Goal: Information Seeking & Learning: Learn about a topic

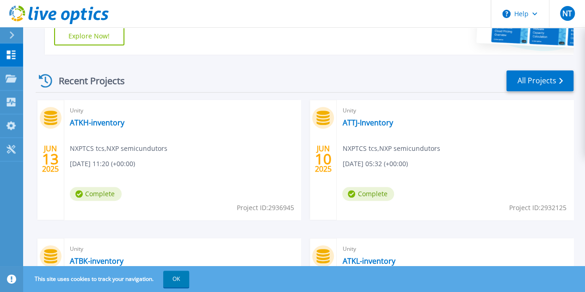
scroll to position [256, 0]
click at [564, 82] on link "All Projects" at bounding box center [540, 81] width 67 height 21
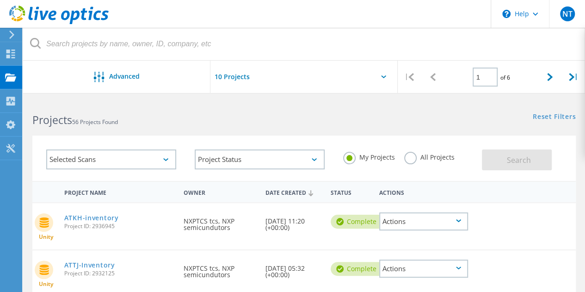
click at [163, 160] on div "Selected Scans" at bounding box center [111, 159] width 130 height 20
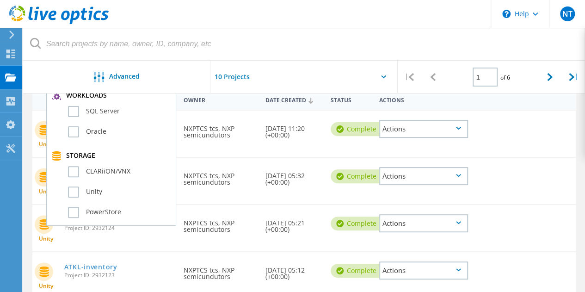
scroll to position [185, 0]
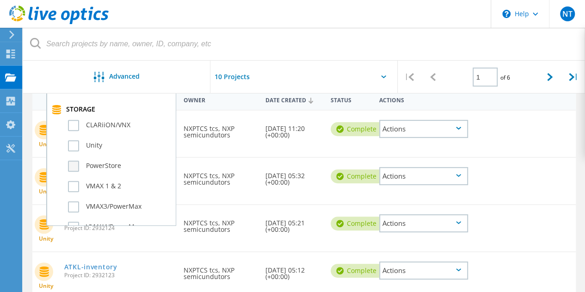
click at [76, 168] on label "PowerStore" at bounding box center [119, 166] width 103 height 11
click at [0, 0] on input "PowerStore" at bounding box center [0, 0] width 0 height 0
click at [307, 62] on div at bounding box center [292, 62] width 585 height 2
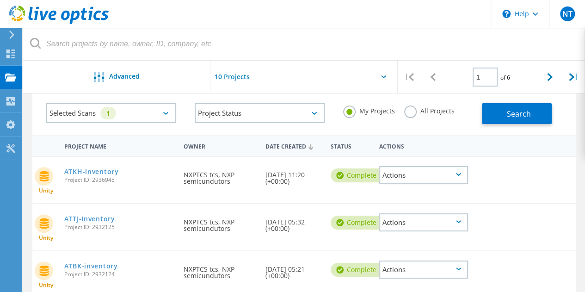
scroll to position [0, 0]
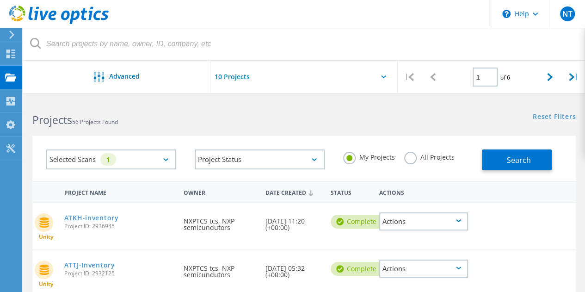
click at [139, 161] on div "Selected Scans 1" at bounding box center [111, 159] width 130 height 20
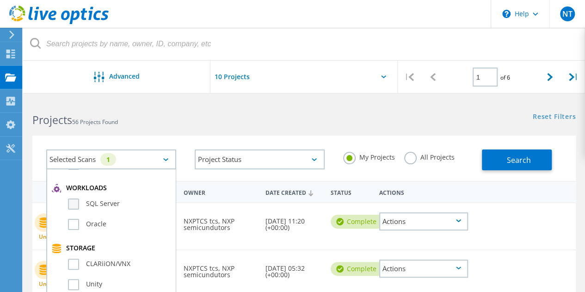
scroll to position [231, 0]
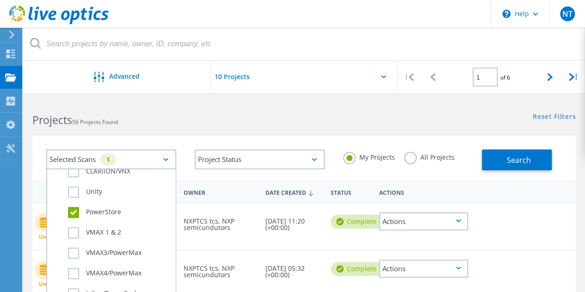
click at [262, 125] on h2 "Projects 56 Projects Found" at bounding box center [163, 119] width 262 height 15
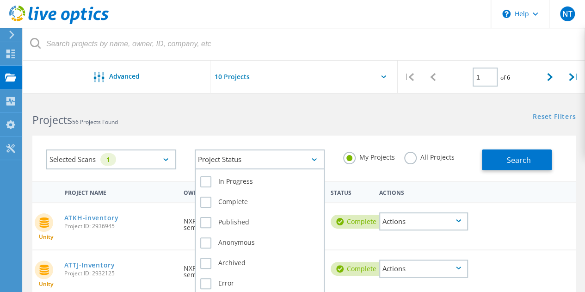
click at [277, 159] on div "Project Status" at bounding box center [260, 159] width 130 height 20
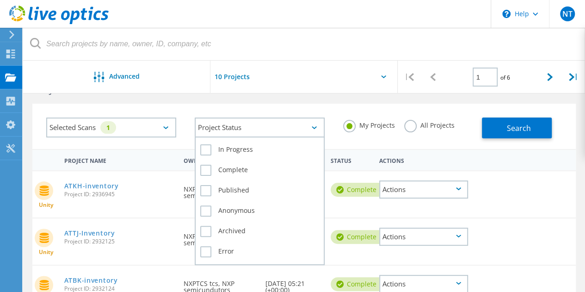
scroll to position [46, 0]
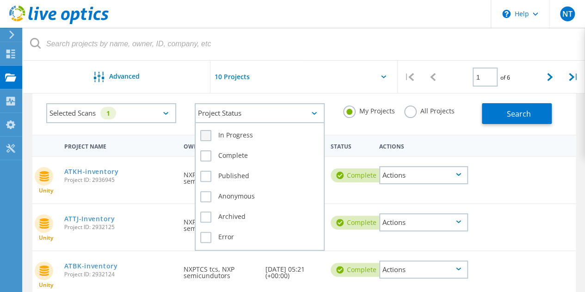
click at [206, 138] on label "In Progress" at bounding box center [259, 135] width 119 height 11
click at [0, 0] on input "In Progress" at bounding box center [0, 0] width 0 height 0
click at [206, 138] on label "In Progress" at bounding box center [259, 135] width 119 height 11
click at [0, 0] on input "In Progress" at bounding box center [0, 0] width 0 height 0
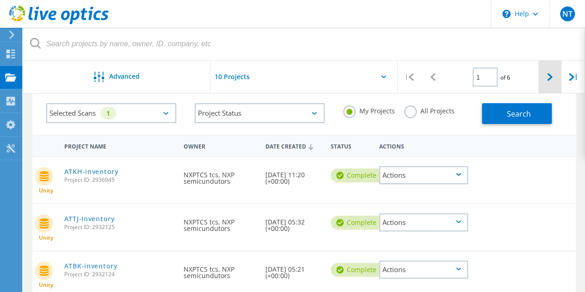
click at [559, 78] on div at bounding box center [550, 77] width 24 height 33
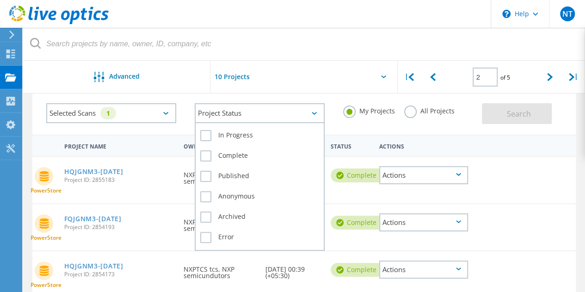
click at [223, 114] on div "Project Status" at bounding box center [260, 113] width 130 height 20
click at [238, 135] on label "In Progress" at bounding box center [259, 135] width 119 height 11
click at [0, 0] on input "In Progress" at bounding box center [0, 0] width 0 height 0
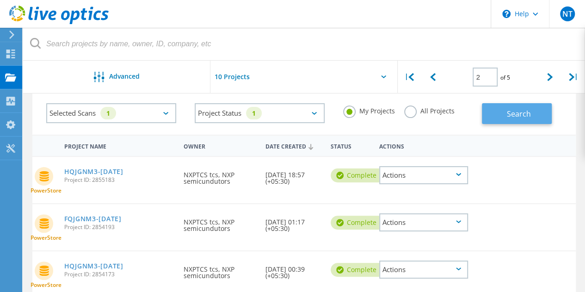
click at [538, 114] on button "Search" at bounding box center [517, 113] width 70 height 21
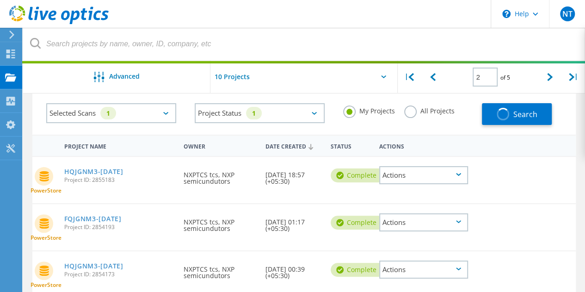
type input "1"
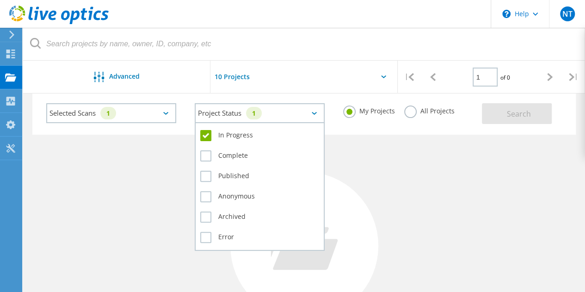
click at [239, 117] on div "Project Status 1" at bounding box center [260, 113] width 130 height 20
click at [206, 135] on label "In Progress" at bounding box center [259, 135] width 119 height 11
click at [0, 0] on input "In Progress" at bounding box center [0, 0] width 0 height 0
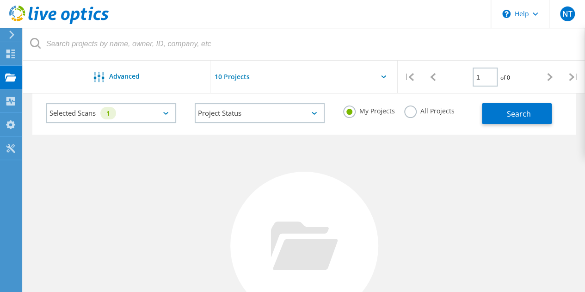
click at [414, 111] on label "All Projects" at bounding box center [429, 109] width 50 height 9
click at [0, 0] on input "All Projects" at bounding box center [0, 0] width 0 height 0
click at [521, 118] on span "Search" at bounding box center [519, 114] width 24 height 10
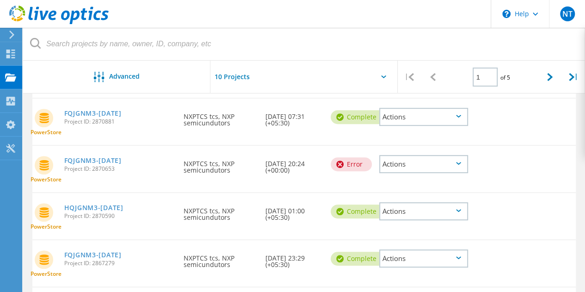
scroll to position [188, 0]
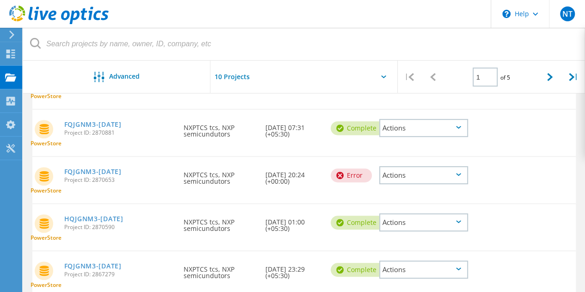
click at [42, 125] on icon at bounding box center [44, 129] width 9 height 10
click at [212, 130] on div "Requested By NXPTCS tcs, NXP semicundutors" at bounding box center [219, 128] width 81 height 37
click at [235, 154] on div "Requested By NXPTCS tcs, NXP semicundutors" at bounding box center [219, 133] width 81 height 46
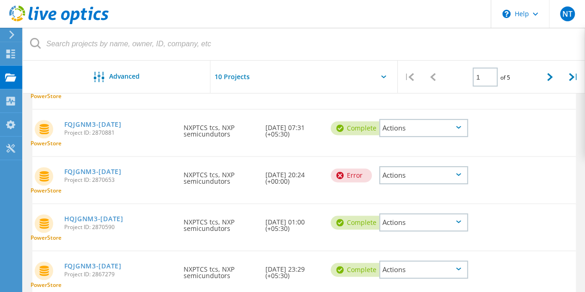
click at [426, 134] on div "Actions" at bounding box center [423, 128] width 89 height 18
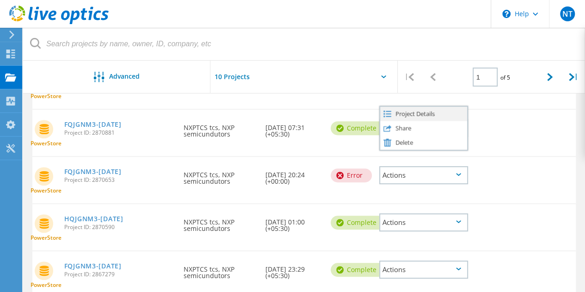
click at [431, 114] on div "Project Details" at bounding box center [423, 113] width 87 height 14
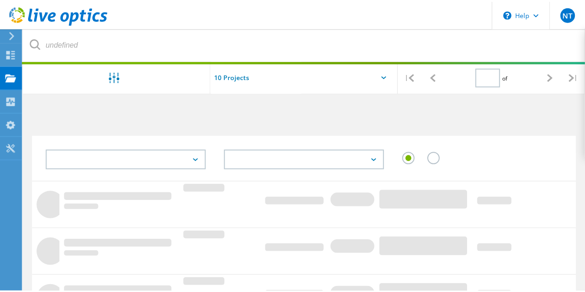
scroll to position [188, 0]
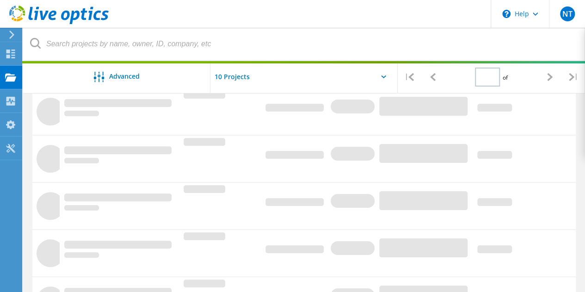
type input "1"
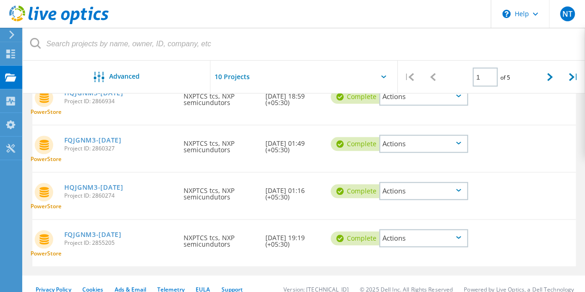
scroll to position [419, 0]
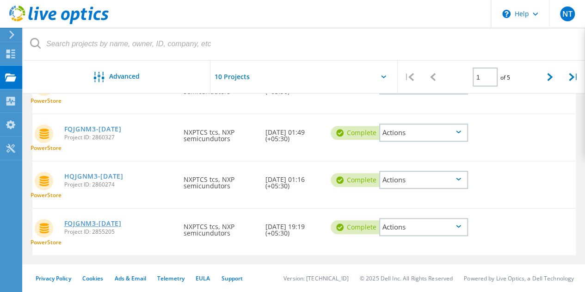
click at [122, 224] on link "FQJGNM3-[DATE]" at bounding box center [92, 223] width 57 height 6
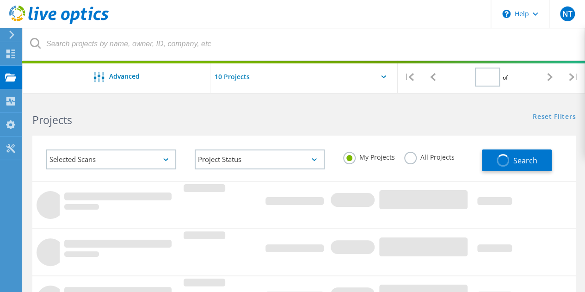
type input "1"
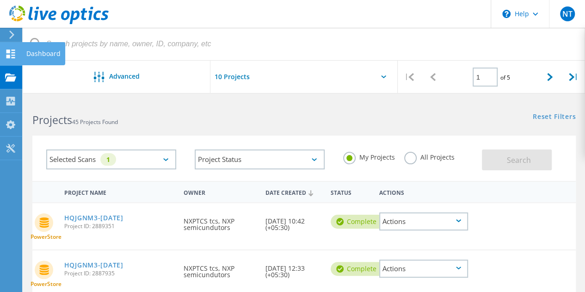
click at [49, 55] on div "Dashboard" at bounding box center [43, 53] width 34 height 6
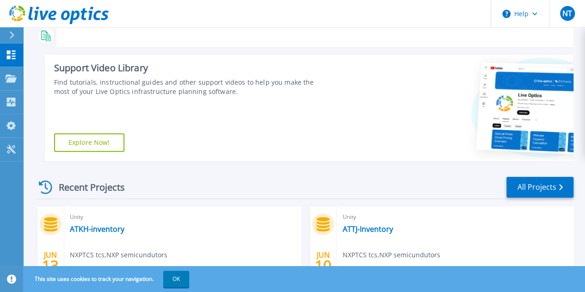
scroll to position [191, 0]
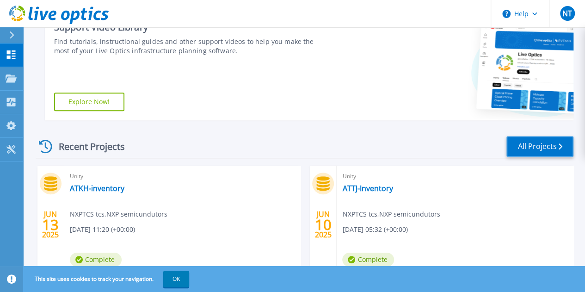
click at [559, 145] on icon at bounding box center [561, 146] width 4 height 6
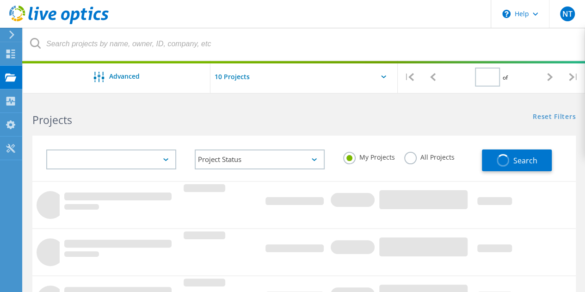
type input "1"
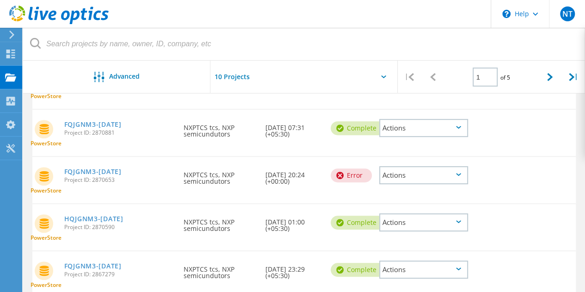
scroll to position [95, 0]
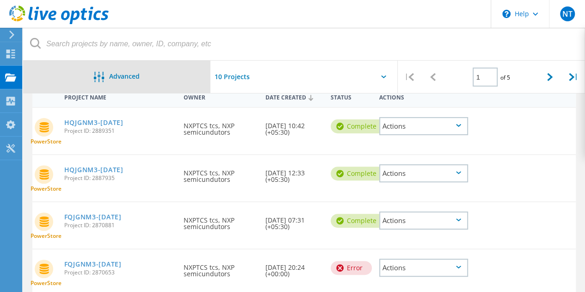
click at [135, 81] on div "Advanced" at bounding box center [116, 78] width 187 height 12
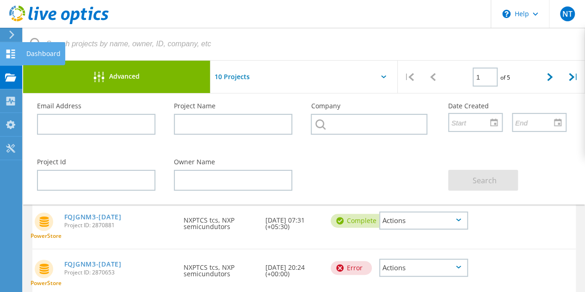
click at [35, 50] on div "Dashboard" at bounding box center [43, 53] width 34 height 6
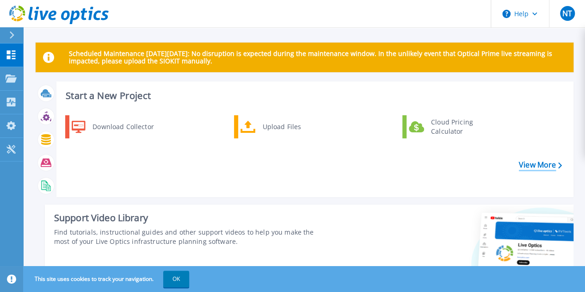
click at [550, 166] on link "View More" at bounding box center [540, 165] width 43 height 9
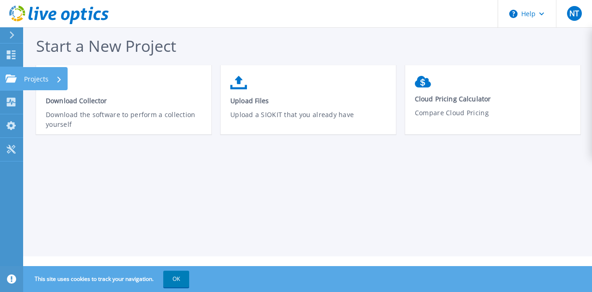
click at [49, 76] on div "Projects" at bounding box center [43, 79] width 38 height 24
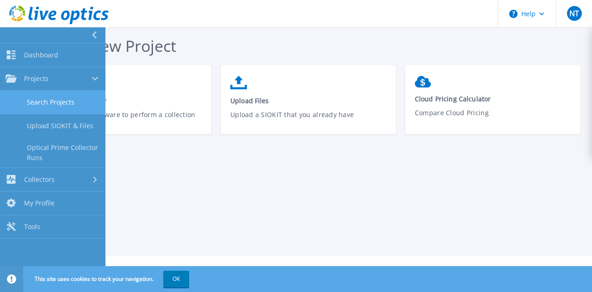
click at [64, 104] on link "Search Projects" at bounding box center [52, 103] width 105 height 24
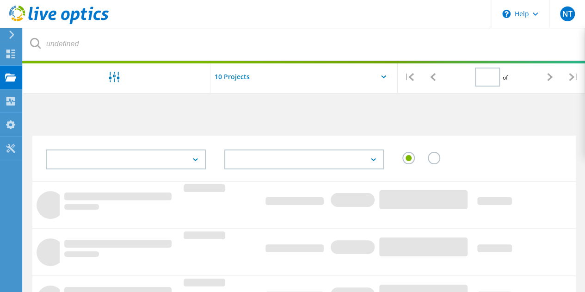
type input "1"
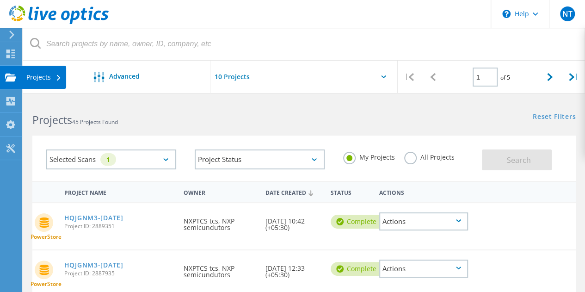
click at [60, 78] on use at bounding box center [59, 78] width 4 height 6
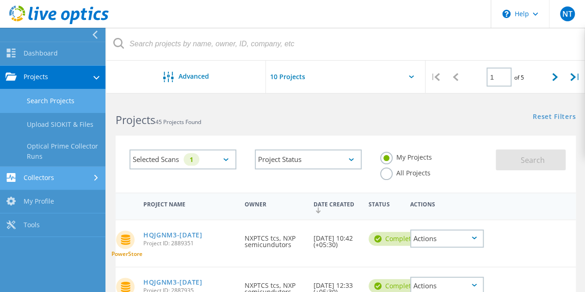
click at [93, 174] on div at bounding box center [97, 177] width 10 height 6
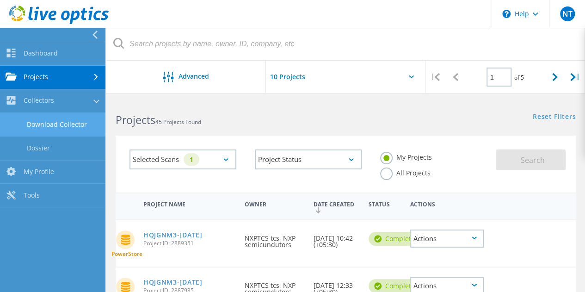
click at [80, 124] on link "Download Collector" at bounding box center [52, 125] width 105 height 24
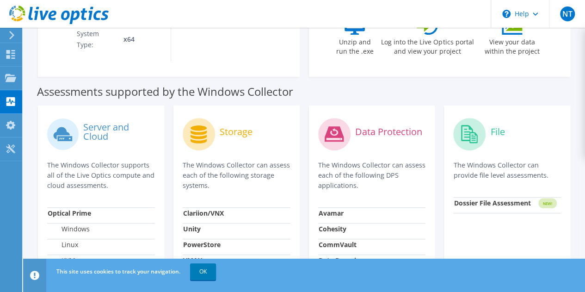
scroll to position [231, 0]
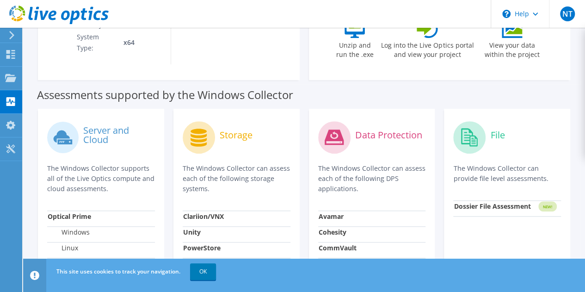
click at [199, 129] on icon at bounding box center [199, 138] width 16 height 18
click at [226, 142] on div "Storage" at bounding box center [237, 137] width 108 height 38
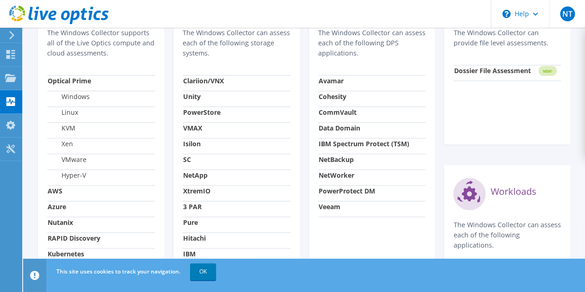
scroll to position [416, 0]
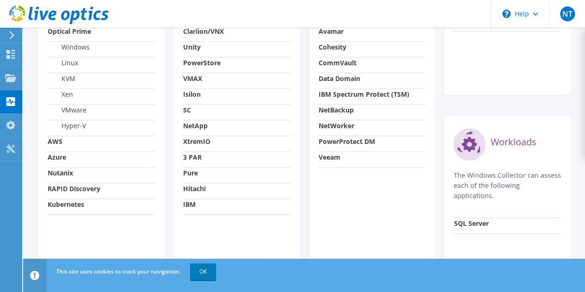
click at [215, 88] on td "Isilon" at bounding box center [237, 96] width 108 height 16
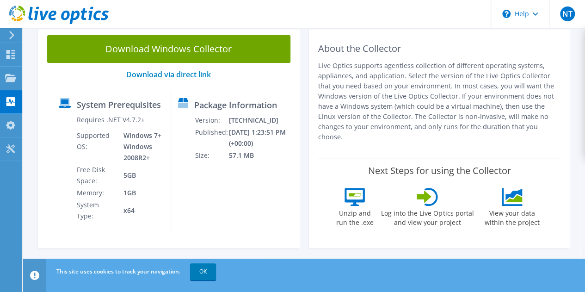
scroll to position [31, 0]
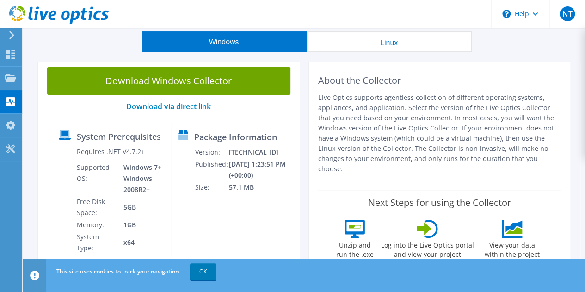
click at [188, 132] on icon at bounding box center [183, 132] width 10 height 4
click at [216, 142] on label "Package Information" at bounding box center [235, 136] width 83 height 9
click at [155, 135] on label "System Prerequisites" at bounding box center [119, 136] width 84 height 9
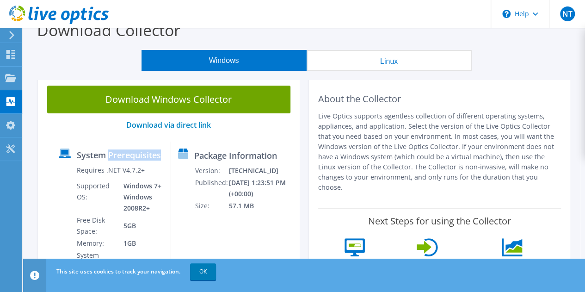
scroll to position [0, 0]
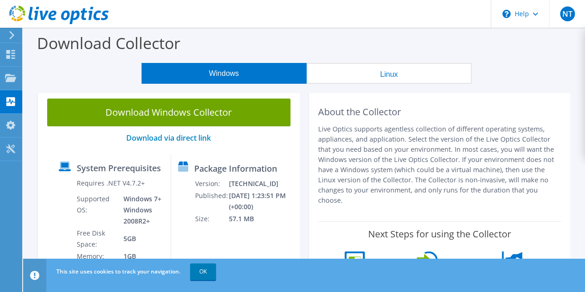
click at [260, 167] on div "Package Information Version: [TECHNICAL_ID] Published: [DATE] 1:23:51 PM (+00:0…" at bounding box center [228, 224] width 115 height 141
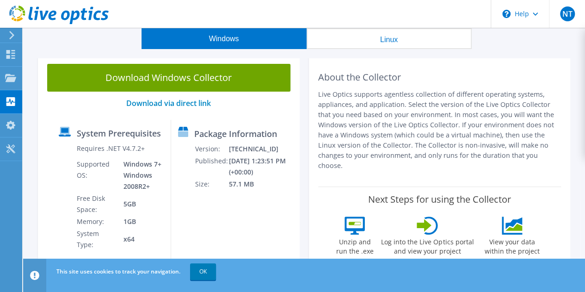
scroll to position [46, 0]
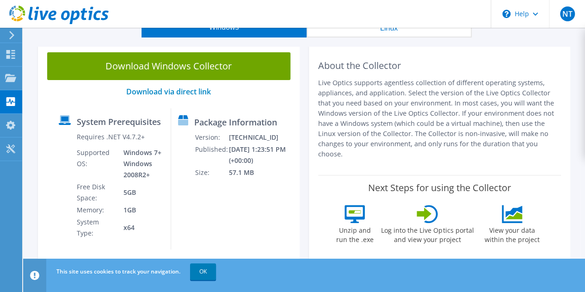
click at [138, 126] on label "System Prerequisites" at bounding box center [119, 121] width 84 height 9
click at [142, 143] on td "Requires .NET V4.7.2+" at bounding box center [119, 139] width 87 height 16
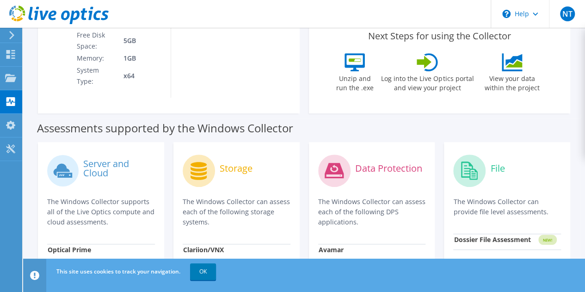
scroll to position [231, 0]
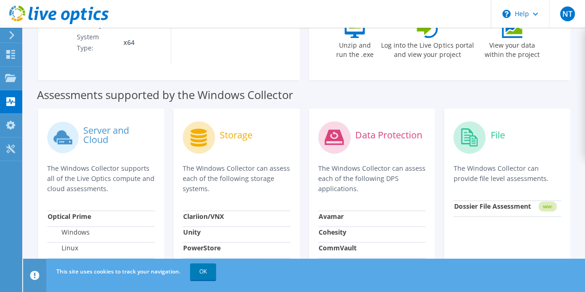
click at [201, 128] on circle at bounding box center [199, 137] width 32 height 32
click at [202, 128] on circle at bounding box center [199, 137] width 32 height 32
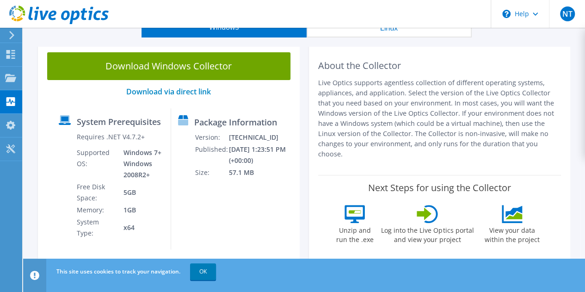
scroll to position [0, 0]
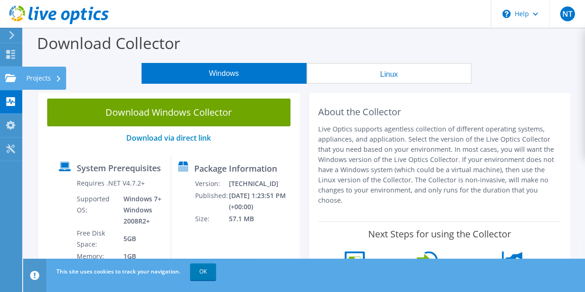
click at [53, 78] on div "Projects" at bounding box center [44, 78] width 44 height 23
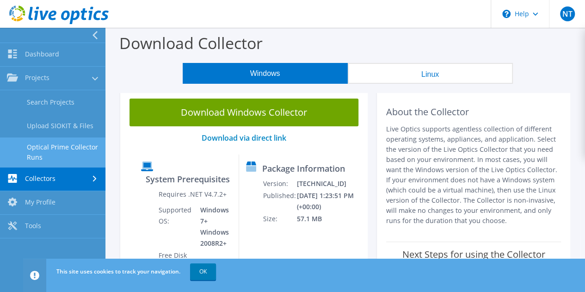
click at [72, 150] on link "Optical Prime Collector Runs" at bounding box center [52, 152] width 105 height 30
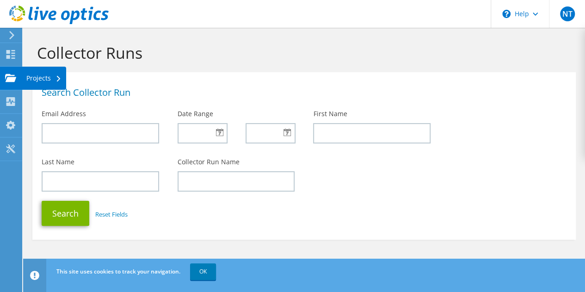
click at [44, 82] on div "Projects" at bounding box center [44, 78] width 44 height 23
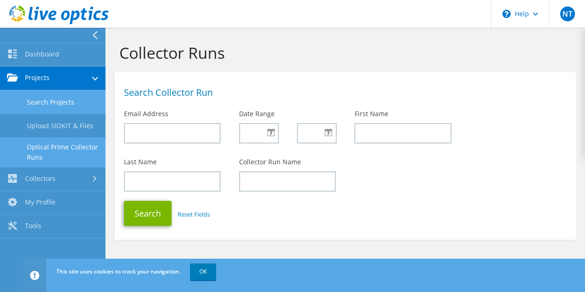
click at [56, 103] on link "Search Projects" at bounding box center [52, 102] width 105 height 24
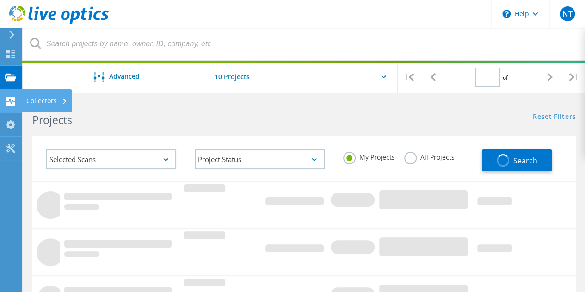
type input "1"
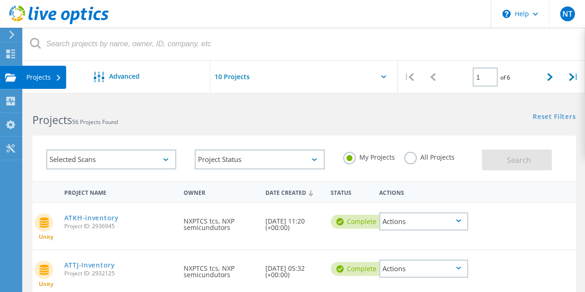
click at [54, 80] on div "Projects" at bounding box center [44, 77] width 44 height 23
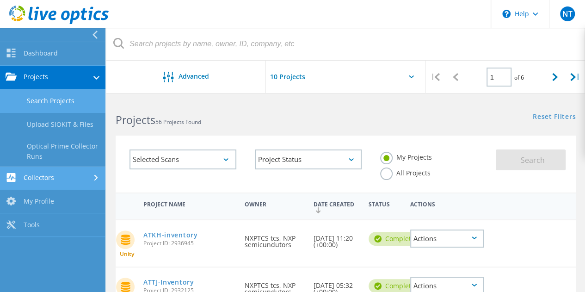
click at [66, 177] on link "Collectors" at bounding box center [52, 179] width 105 height 24
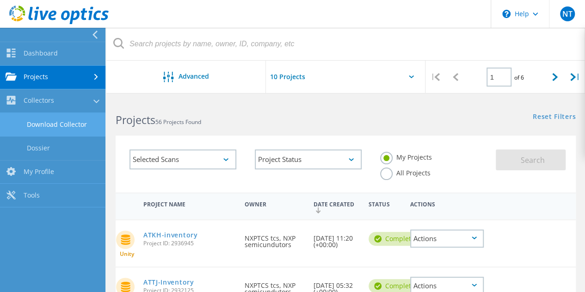
click at [63, 126] on link "Download Collector" at bounding box center [52, 125] width 105 height 24
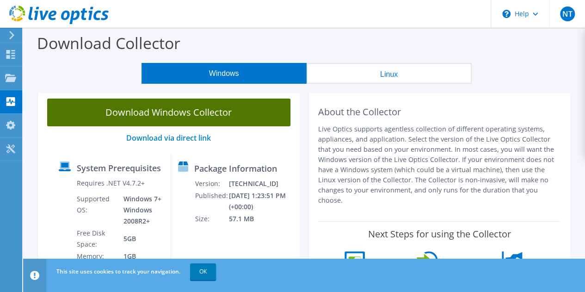
click at [193, 117] on link "Download Windows Collector" at bounding box center [168, 113] width 243 height 28
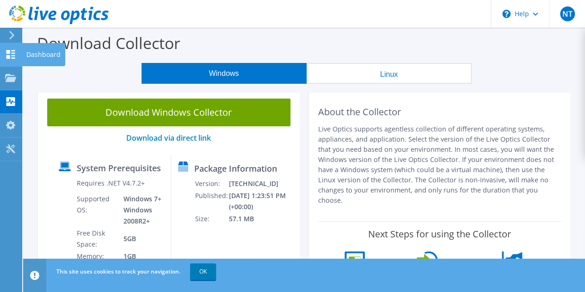
click at [32, 56] on div "Dashboard" at bounding box center [43, 54] width 43 height 23
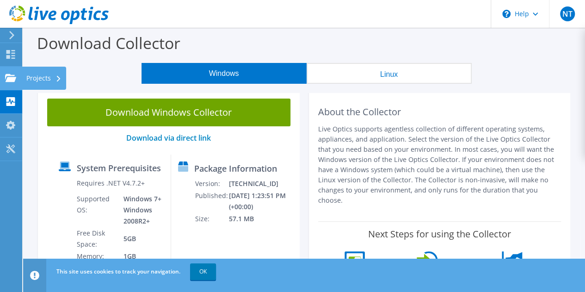
click at [33, 78] on div "Projects" at bounding box center [44, 78] width 44 height 23
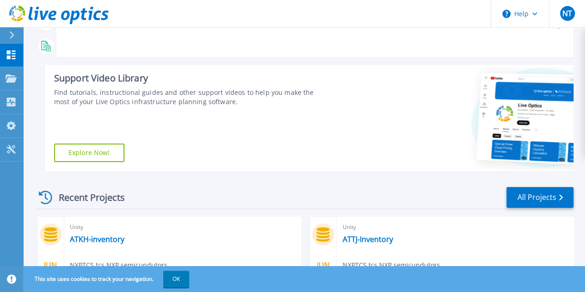
scroll to position [231, 0]
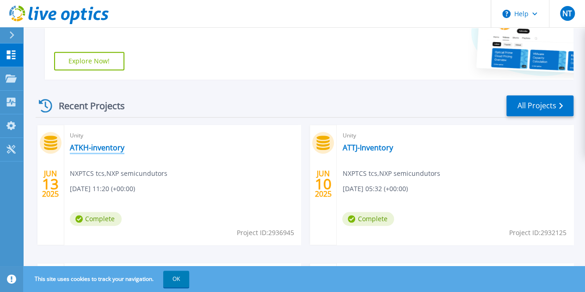
click at [107, 150] on link "ATKH-inventory" at bounding box center [97, 147] width 55 height 9
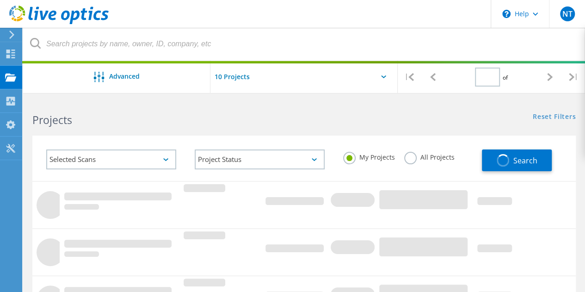
type input "1"
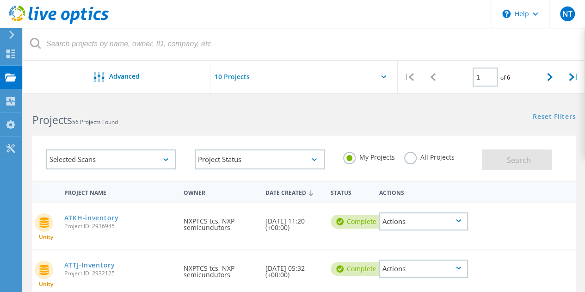
click at [99, 219] on link "ATKH-inventory" at bounding box center [91, 218] width 55 height 6
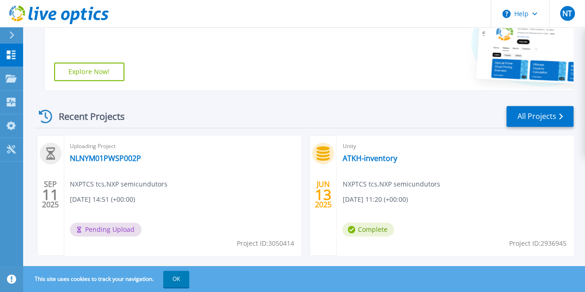
scroll to position [223, 0]
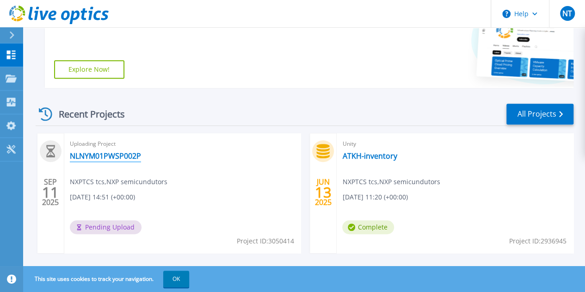
click at [134, 157] on link "NLNYM01PWSP002P" at bounding box center [105, 155] width 71 height 9
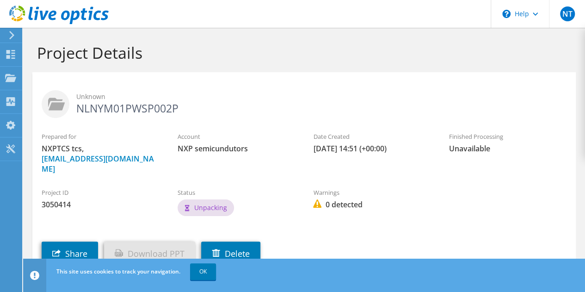
click at [221, 203] on span "Unpacking" at bounding box center [210, 207] width 33 height 9
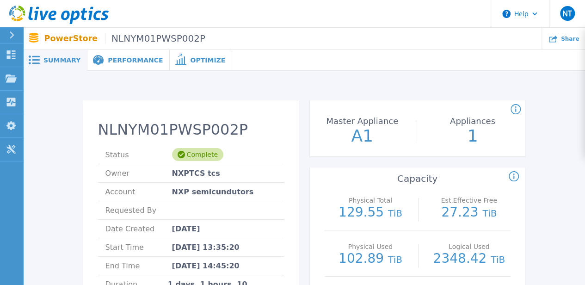
click at [172, 129] on h2 "NLNYM01PWSP002P" at bounding box center [191, 129] width 186 height 17
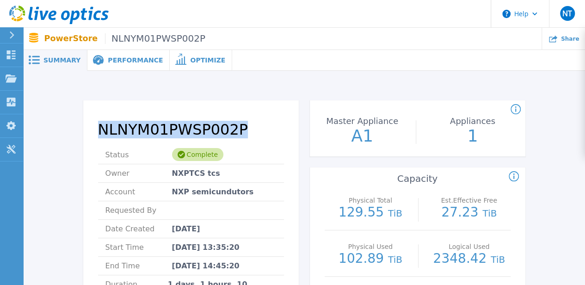
click at [172, 129] on h2 "NLNYM01PWSP002P" at bounding box center [191, 129] width 186 height 17
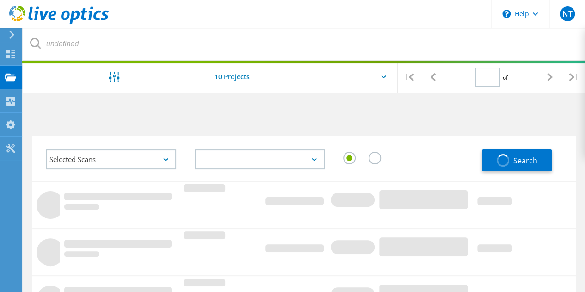
type input "1"
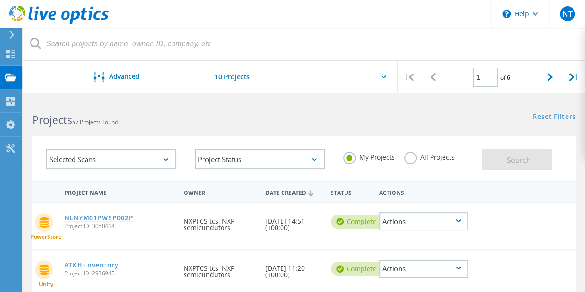
click at [128, 217] on link "NLNYM01PWSP002P" at bounding box center [98, 218] width 69 height 6
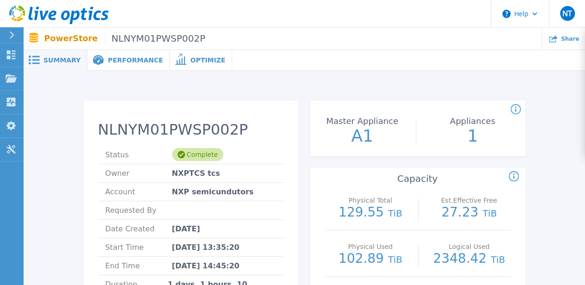
click at [37, 62] on icon at bounding box center [34, 60] width 11 height 9
click at [54, 62] on span "Summary" at bounding box center [61, 60] width 37 height 6
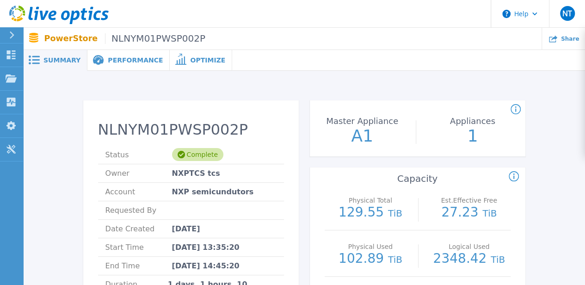
click at [113, 58] on span "Performance" at bounding box center [135, 60] width 55 height 6
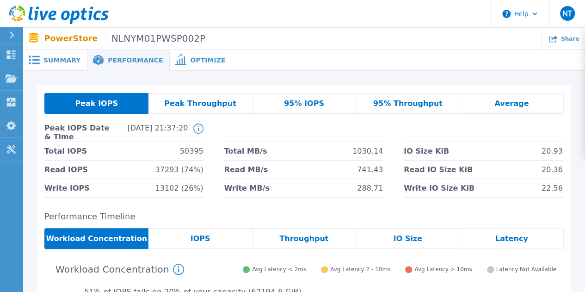
click at [190, 57] on span "Optimize" at bounding box center [207, 60] width 35 height 6
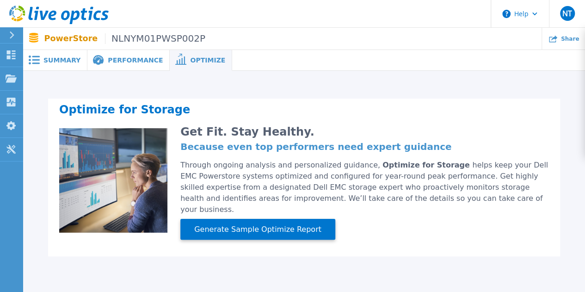
click at [70, 62] on span "Summary" at bounding box center [61, 60] width 37 height 6
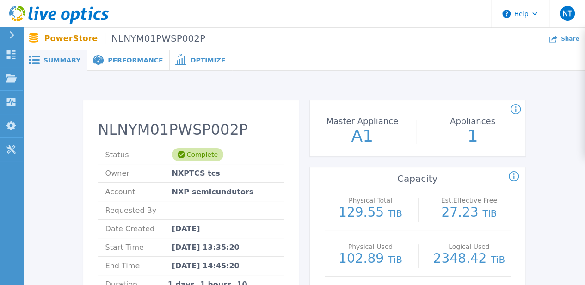
click at [190, 158] on div "Complete" at bounding box center [197, 154] width 51 height 13
click at [360, 139] on p "A1" at bounding box center [362, 136] width 104 height 17
click at [465, 136] on p "1" at bounding box center [473, 136] width 104 height 17
click at [123, 60] on span "Performance" at bounding box center [135, 60] width 55 height 6
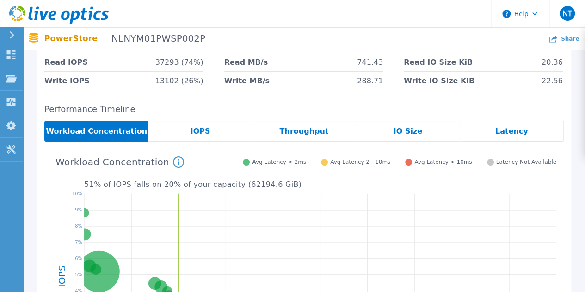
scroll to position [108, 0]
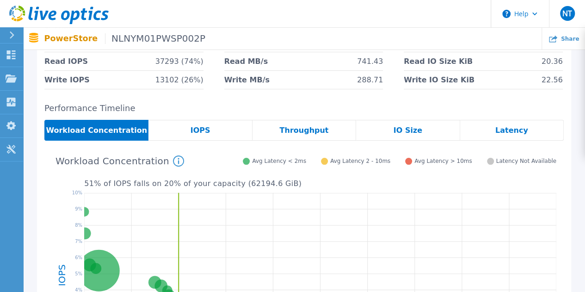
click at [142, 134] on div "Workload Concentration" at bounding box center [96, 130] width 104 height 21
click at [122, 133] on span "Workload Concentration" at bounding box center [96, 130] width 101 height 7
click at [228, 128] on div "IOPS" at bounding box center [200, 130] width 104 height 21
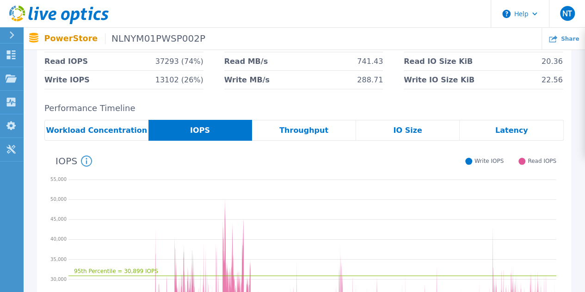
click at [513, 130] on span "Latency" at bounding box center [511, 130] width 33 height 7
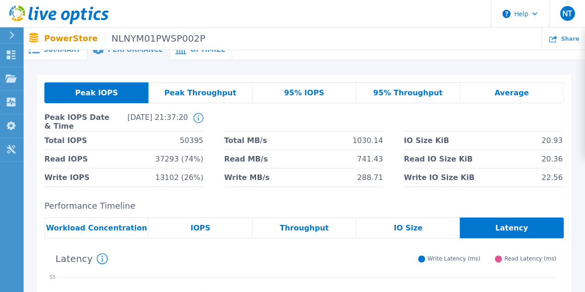
scroll to position [0, 0]
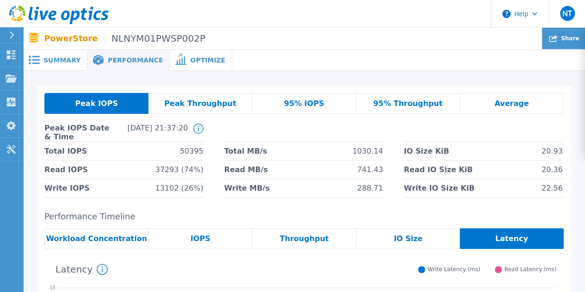
click at [573, 39] on span "Share" at bounding box center [570, 39] width 18 height 6
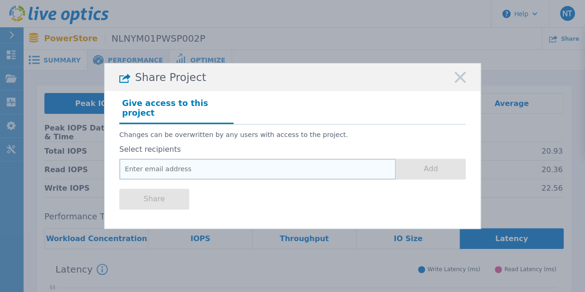
click at [276, 166] on input "email" at bounding box center [257, 169] width 277 height 21
paste input "DCS-MFGIT-STORAGE-TCS@nxp.com"
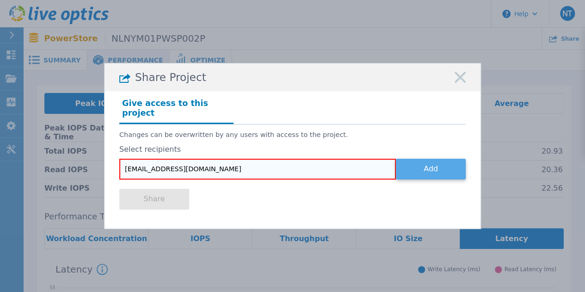
type input "DCS-MFGIT-STORAGE-TCS@nxp.com"
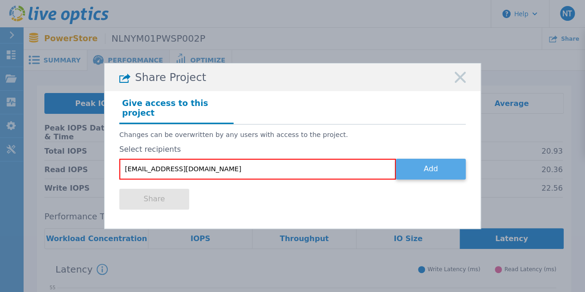
click at [423, 167] on button "Add" at bounding box center [431, 169] width 70 height 21
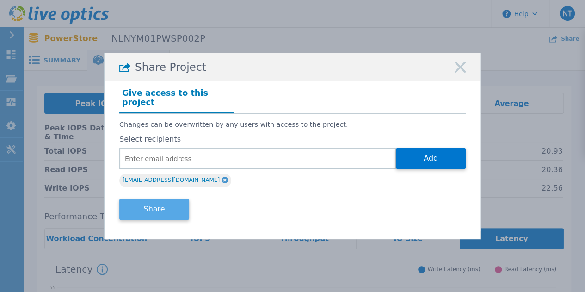
click at [171, 208] on button "Share" at bounding box center [154, 209] width 70 height 21
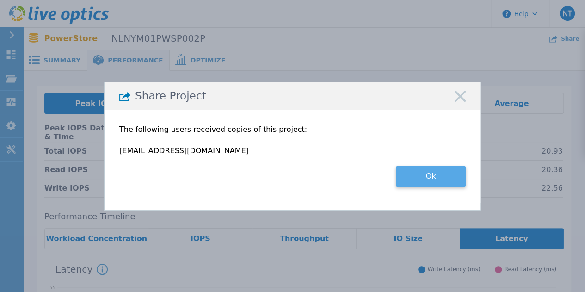
click at [426, 182] on button "Ok" at bounding box center [431, 176] width 70 height 21
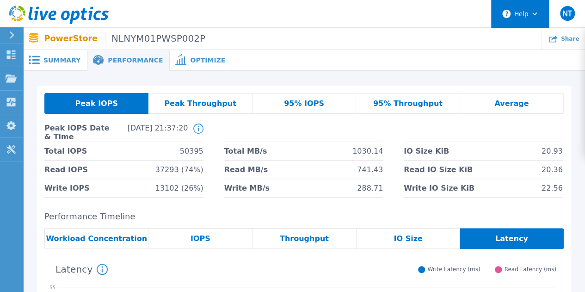
click at [537, 16] on button "Help" at bounding box center [520, 14] width 58 height 28
click at [426, 46] on ul "Share" at bounding box center [395, 39] width 380 height 22
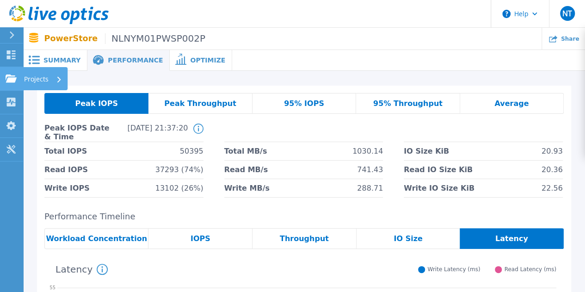
click at [55, 77] on div "Projects" at bounding box center [43, 79] width 38 height 24
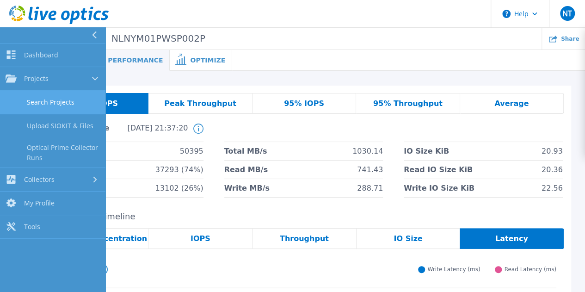
click at [76, 102] on link "Search Projects" at bounding box center [52, 103] width 105 height 24
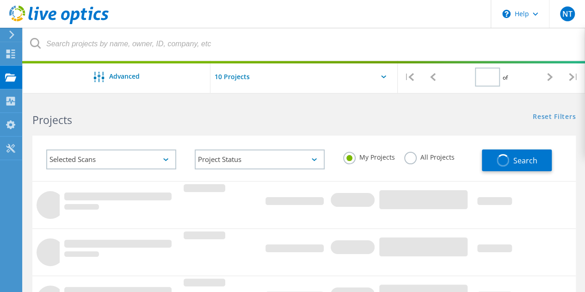
type input "1"
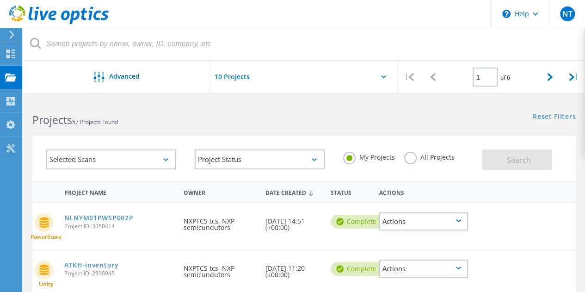
click at [431, 223] on div "Actions" at bounding box center [423, 221] width 89 height 18
click at [455, 267] on div "Actions" at bounding box center [423, 269] width 89 height 18
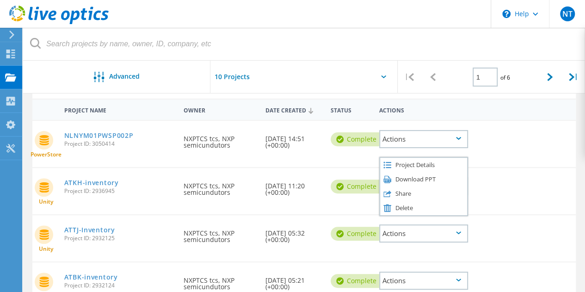
scroll to position [90, 0]
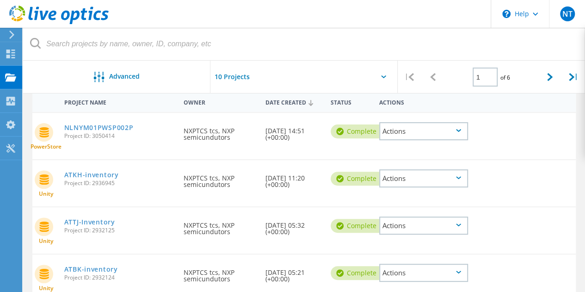
click at [455, 128] on div "Actions" at bounding box center [423, 131] width 89 height 18
click at [404, 224] on div "Actions" at bounding box center [423, 225] width 89 height 18
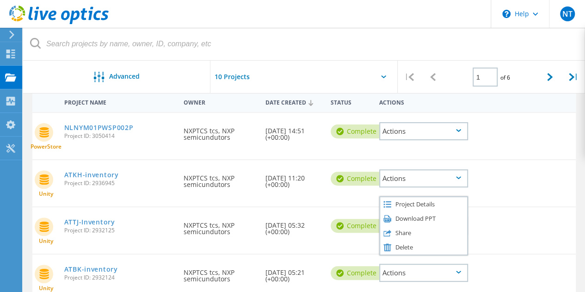
click at [542, 146] on div "PowerStore NLNYM01PWSP002P Project ID: 3050414 Requested By NXPTCS tcs, NXP sem…" at bounding box center [304, 136] width 544 height 46
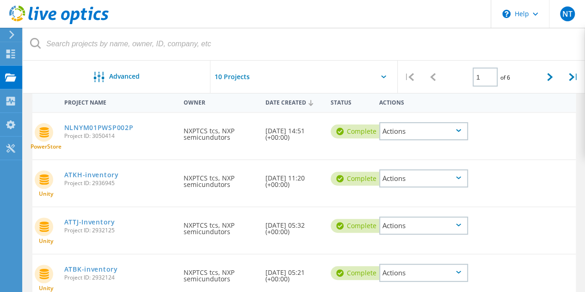
click at [395, 133] on div "Actions" at bounding box center [423, 131] width 89 height 18
click at [426, 118] on div "Project Details" at bounding box center [423, 117] width 87 height 14
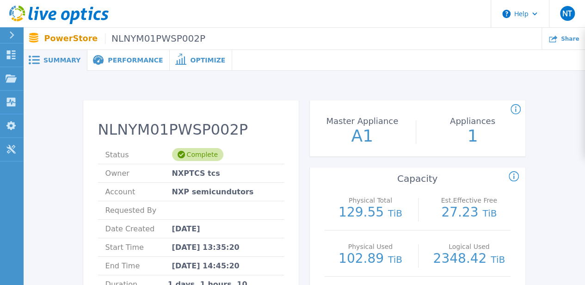
click at [516, 108] on icon at bounding box center [516, 109] width 10 height 11
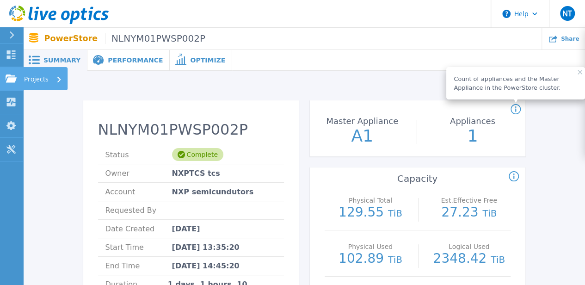
click at [49, 80] on div "Projects" at bounding box center [43, 79] width 38 height 24
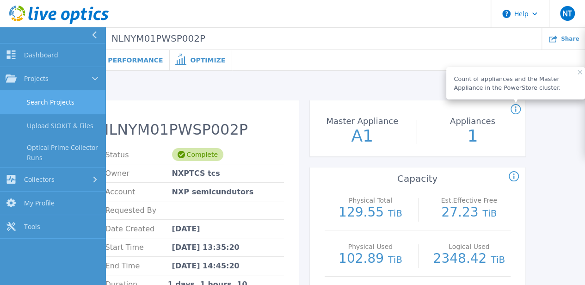
click at [61, 106] on link "Search Projects" at bounding box center [52, 103] width 105 height 24
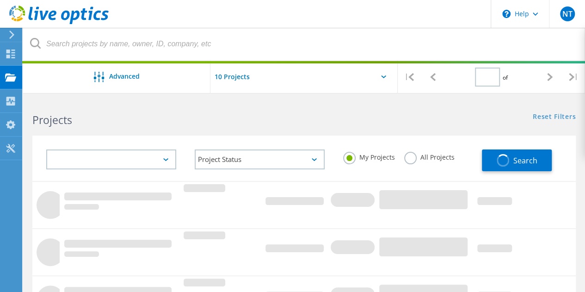
type input "1"
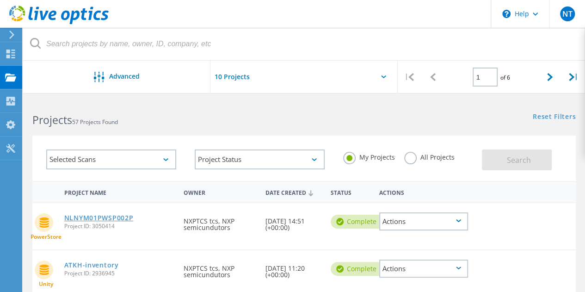
click at [124, 217] on link "NLNYM01PWSP002P" at bounding box center [98, 218] width 69 height 6
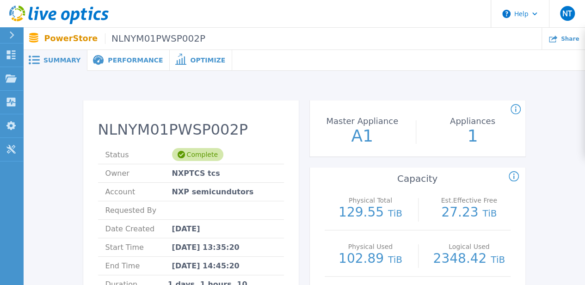
click at [62, 63] on span "Summary" at bounding box center [61, 60] width 37 height 6
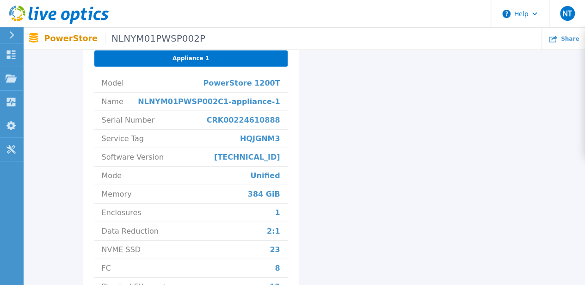
scroll to position [324, 0]
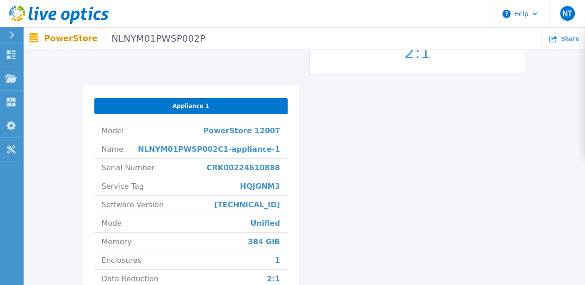
click at [240, 112] on div "Appliance 1" at bounding box center [190, 106] width 193 height 16
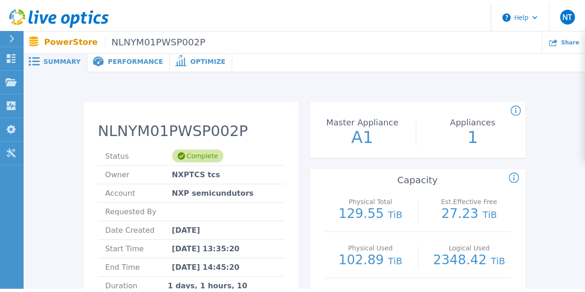
scroll to position [0, 0]
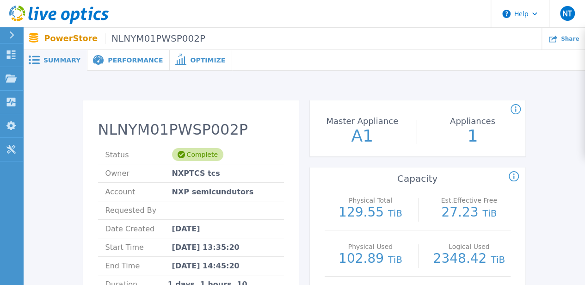
click at [137, 65] on div "Performance" at bounding box center [128, 60] width 82 height 21
